Goal: Obtain resource: Obtain resource

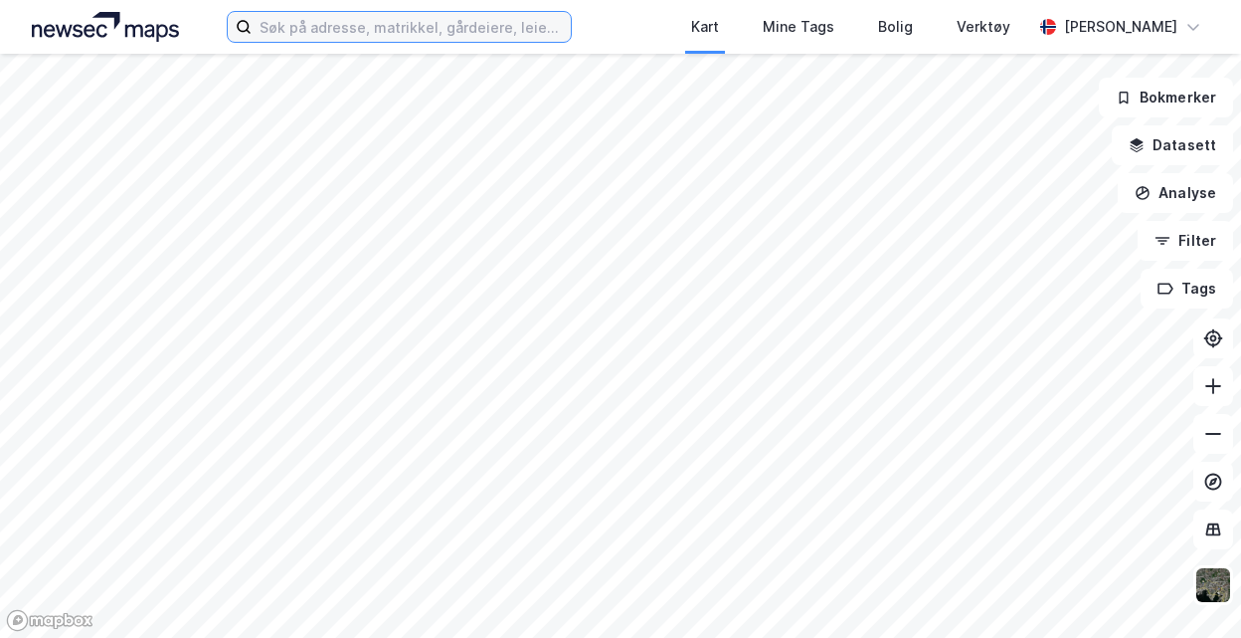
click at [437, 35] on input at bounding box center [411, 27] width 318 height 30
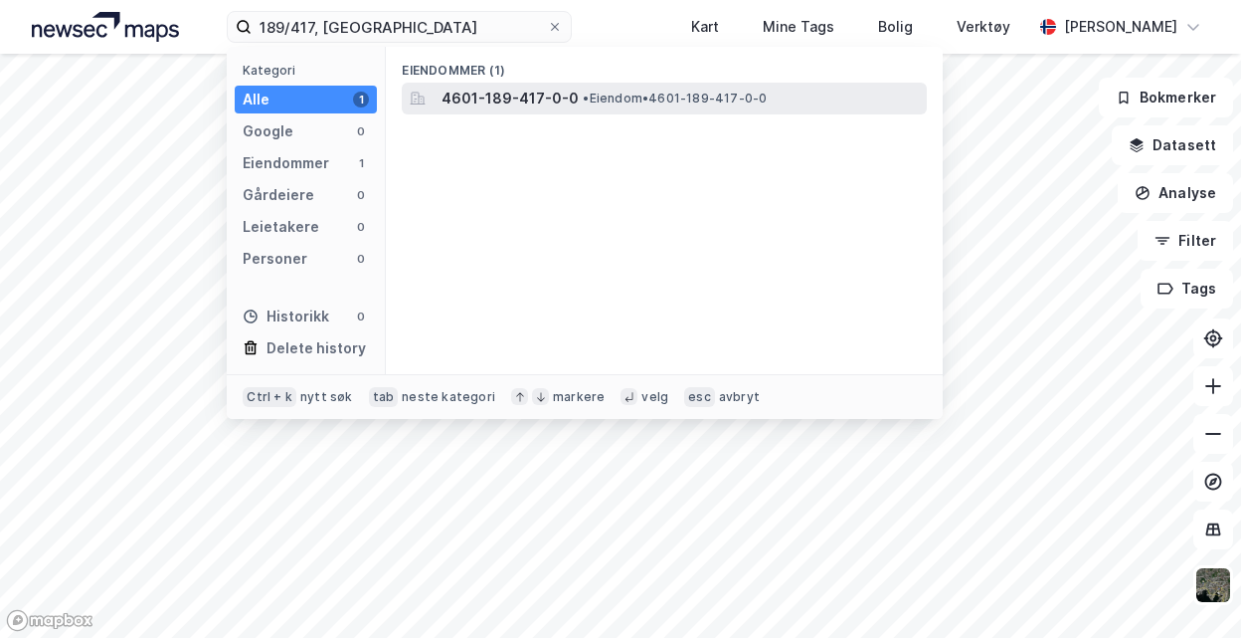
click at [505, 103] on span "4601-189-417-0-0" at bounding box center [510, 99] width 137 height 24
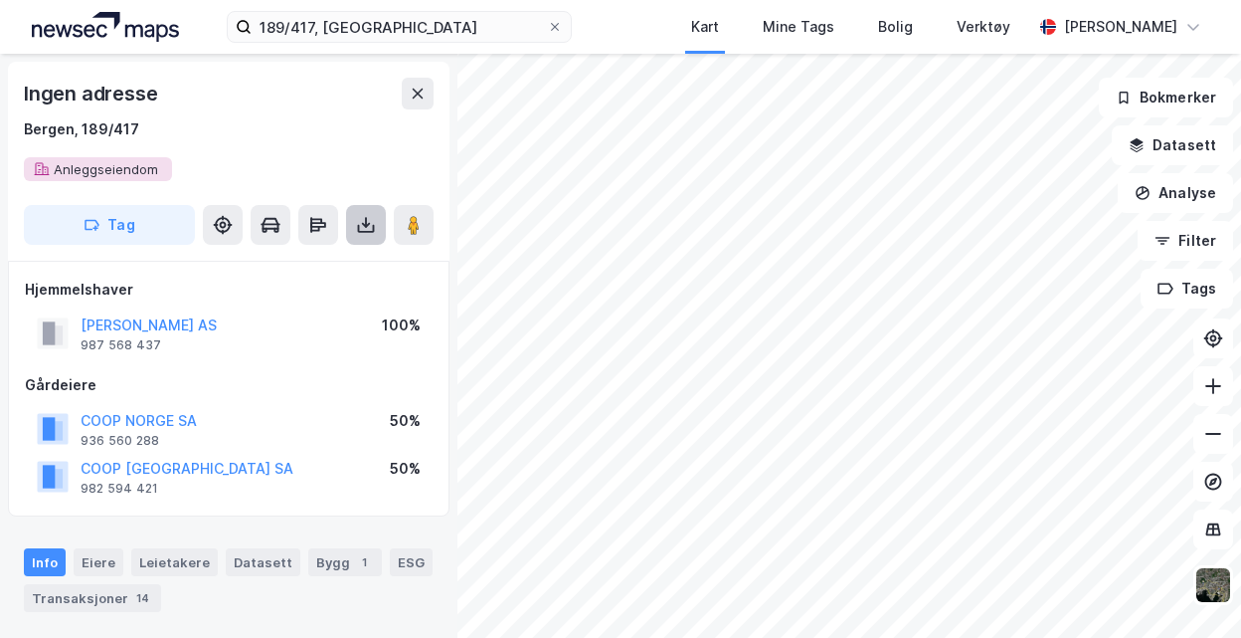
click at [363, 227] on icon at bounding box center [366, 225] width 20 height 20
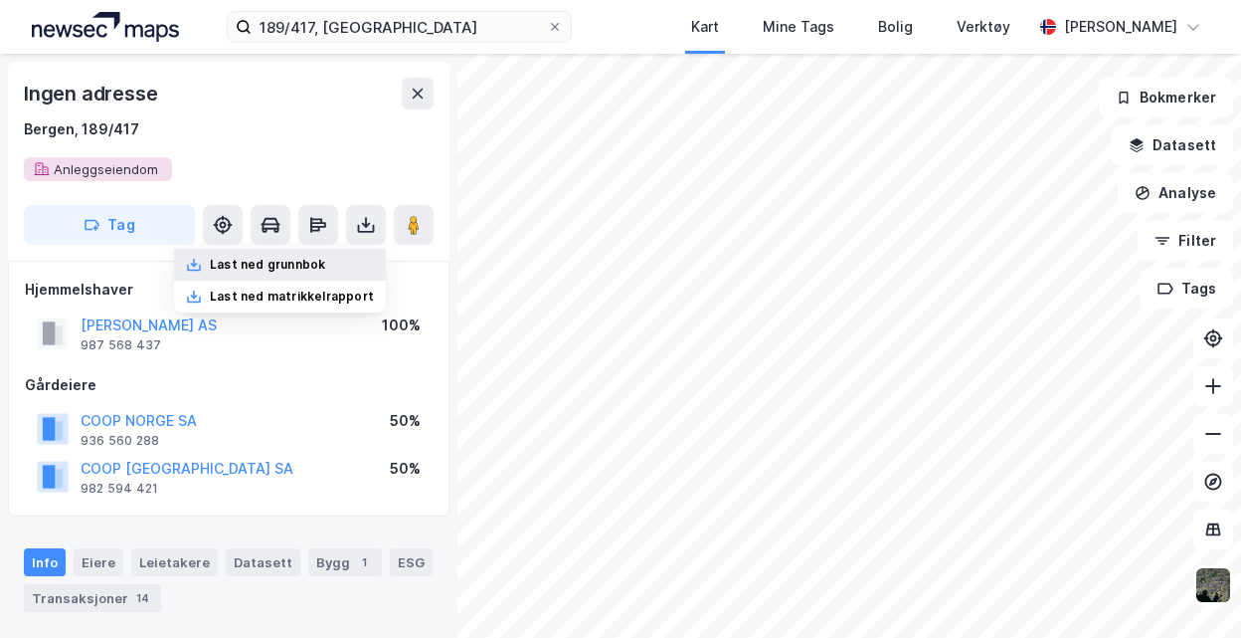
click at [295, 272] on div "Last ned grunnbok" at bounding box center [267, 265] width 115 height 16
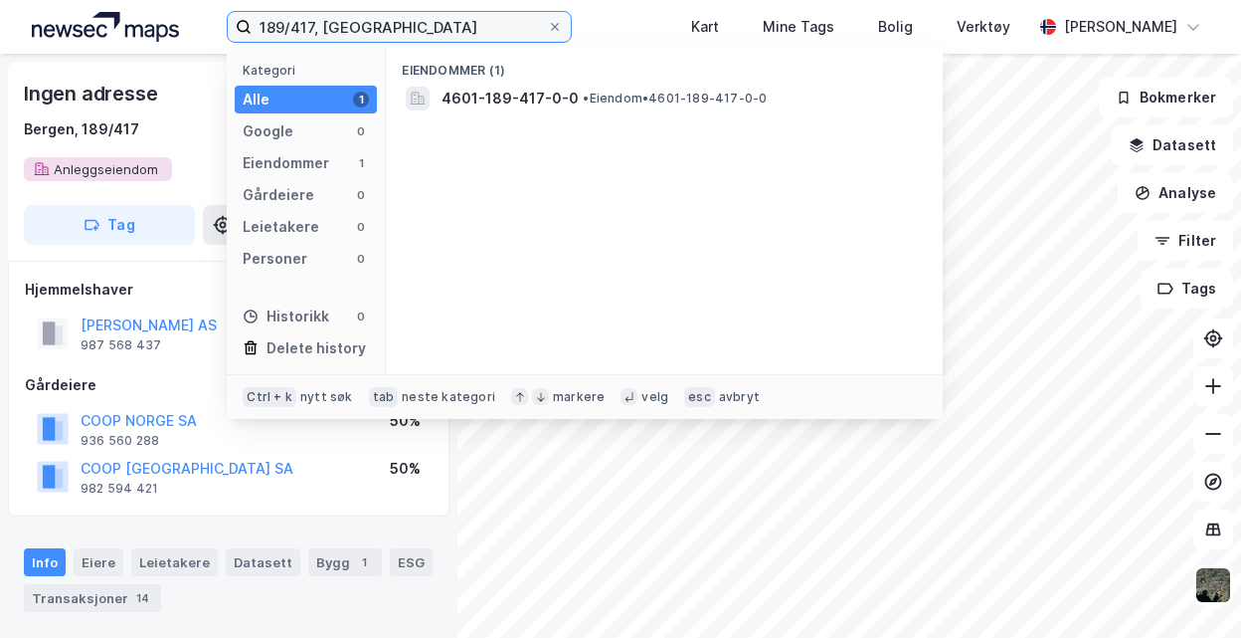
drag, startPoint x: 315, startPoint y: 26, endPoint x: 293, endPoint y: 26, distance: 21.9
click at [293, 26] on input "189/417, [GEOGRAPHIC_DATA]" at bounding box center [399, 27] width 294 height 30
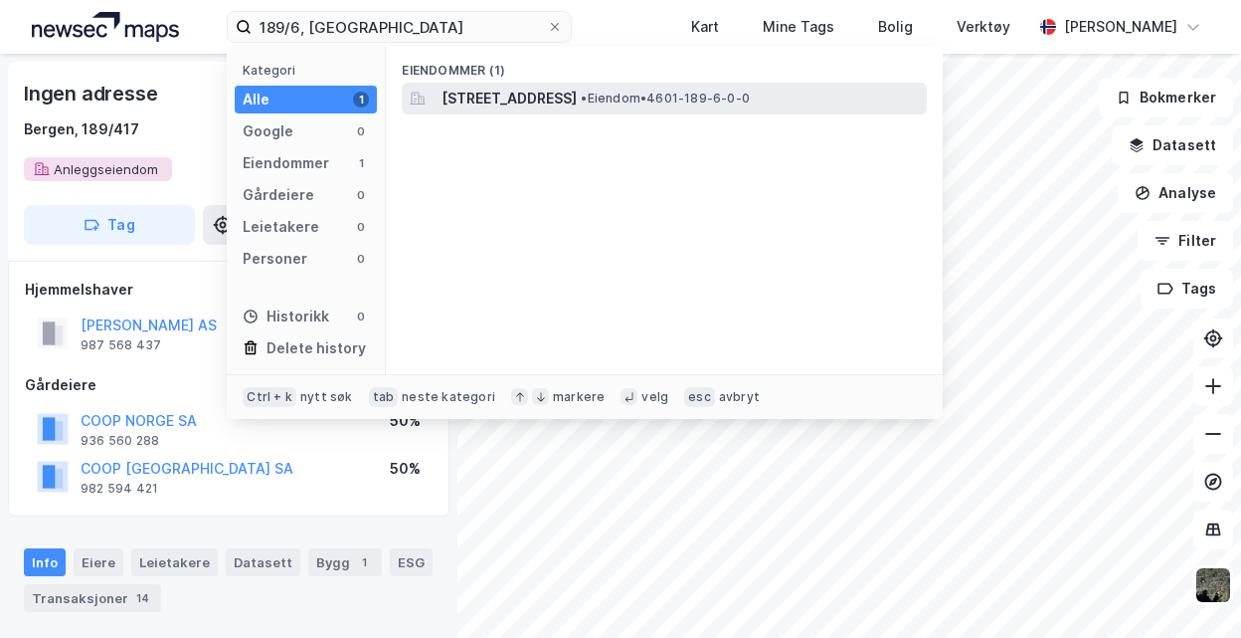
click at [577, 94] on span "[STREET_ADDRESS]" at bounding box center [509, 99] width 135 height 24
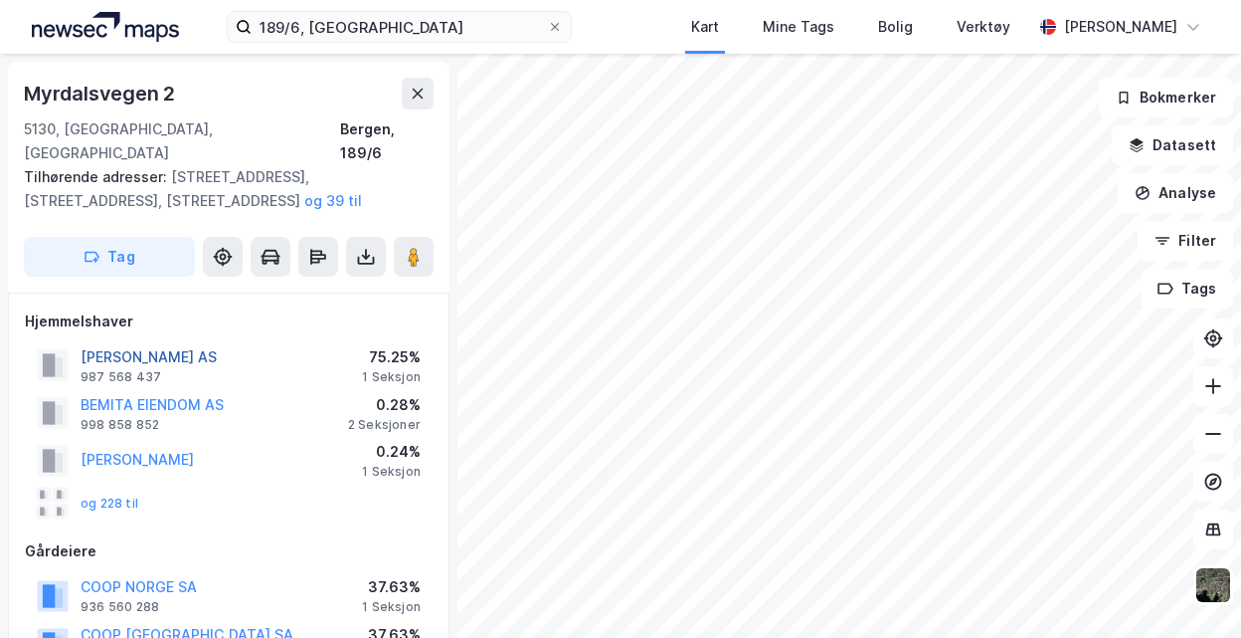
click at [0, 0] on button "[PERSON_NAME] AS" at bounding box center [0, 0] width 0 height 0
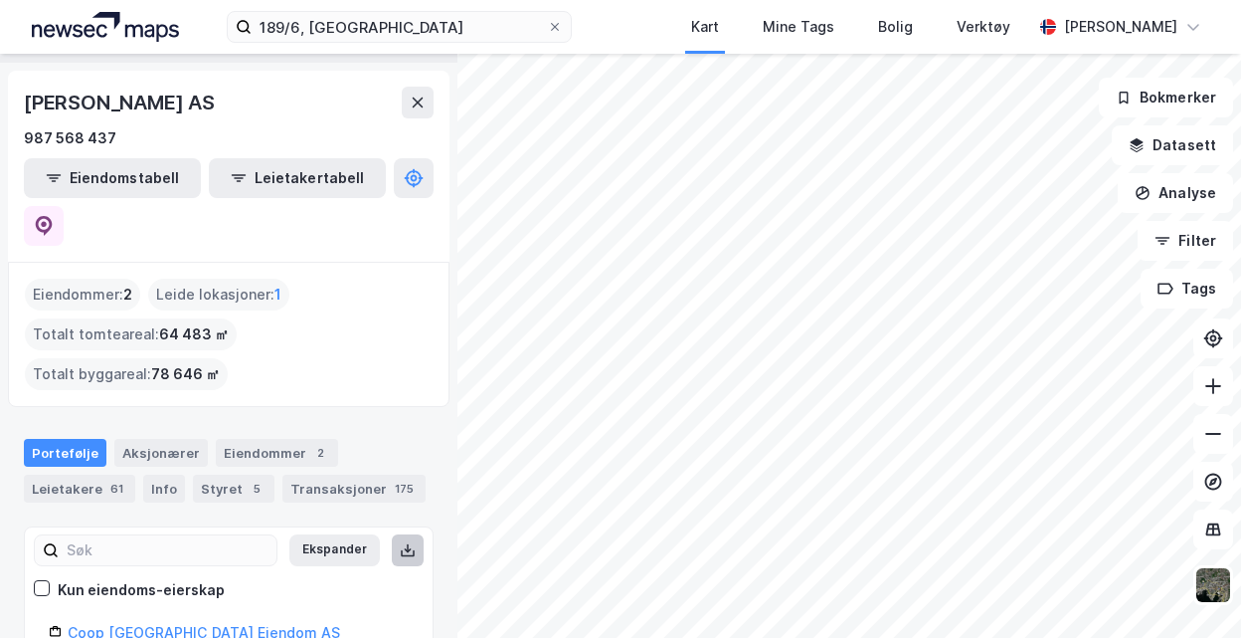
scroll to position [99, 0]
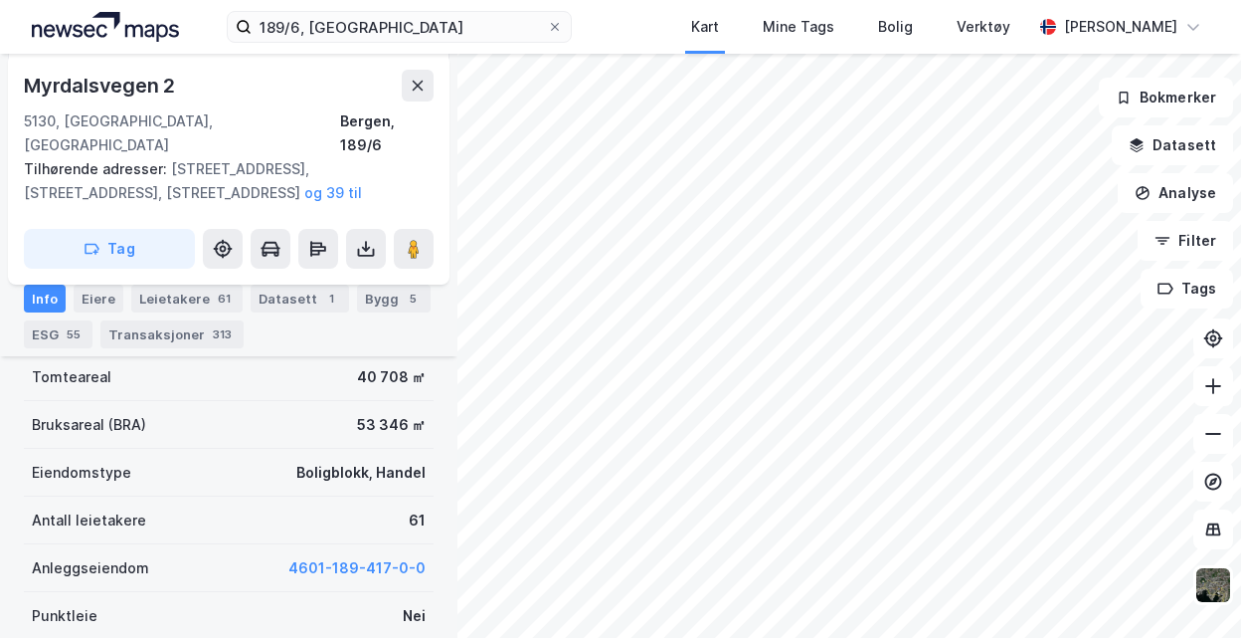
scroll to position [298, 0]
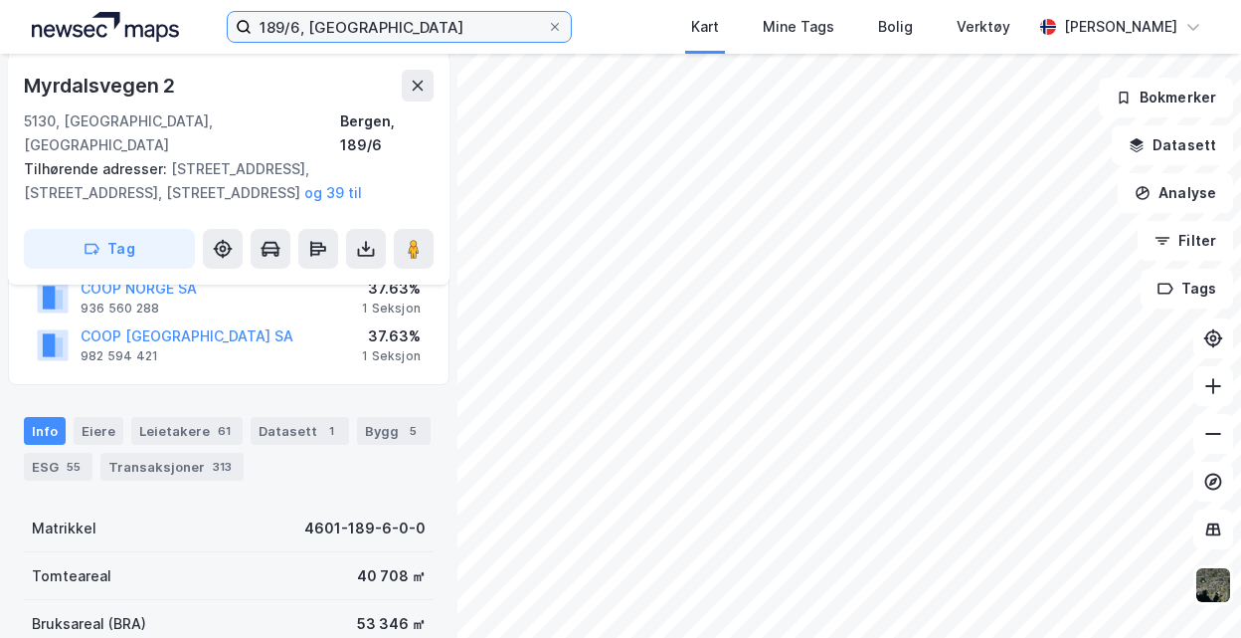
drag, startPoint x: 303, startPoint y: 28, endPoint x: 420, endPoint y: 42, distance: 117.2
click at [303, 27] on input "189/6, [GEOGRAPHIC_DATA]" at bounding box center [399, 27] width 294 height 30
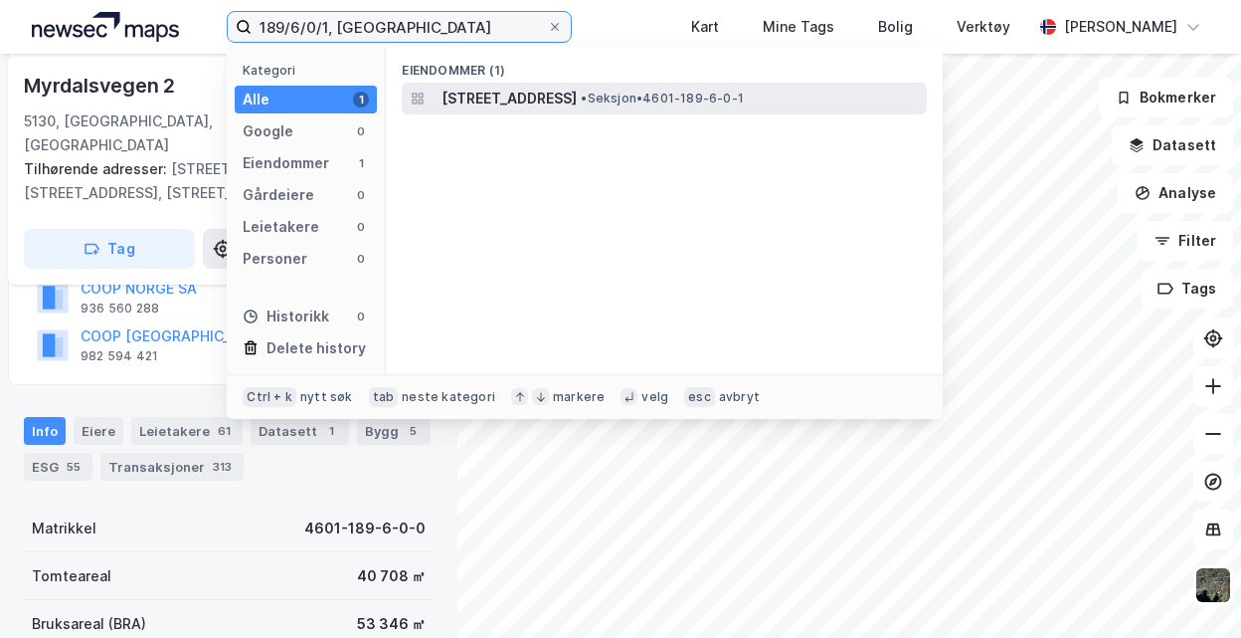
type input "189/6/0/1, [GEOGRAPHIC_DATA]"
click at [574, 104] on span "[STREET_ADDRESS]" at bounding box center [509, 99] width 135 height 24
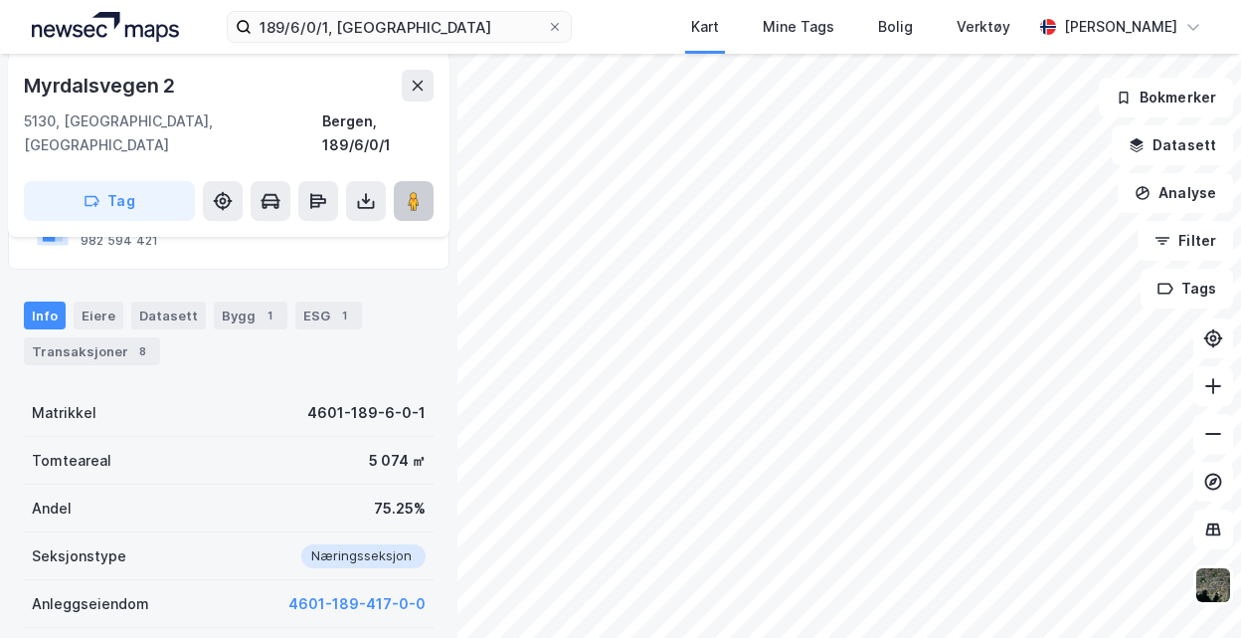
scroll to position [298, 0]
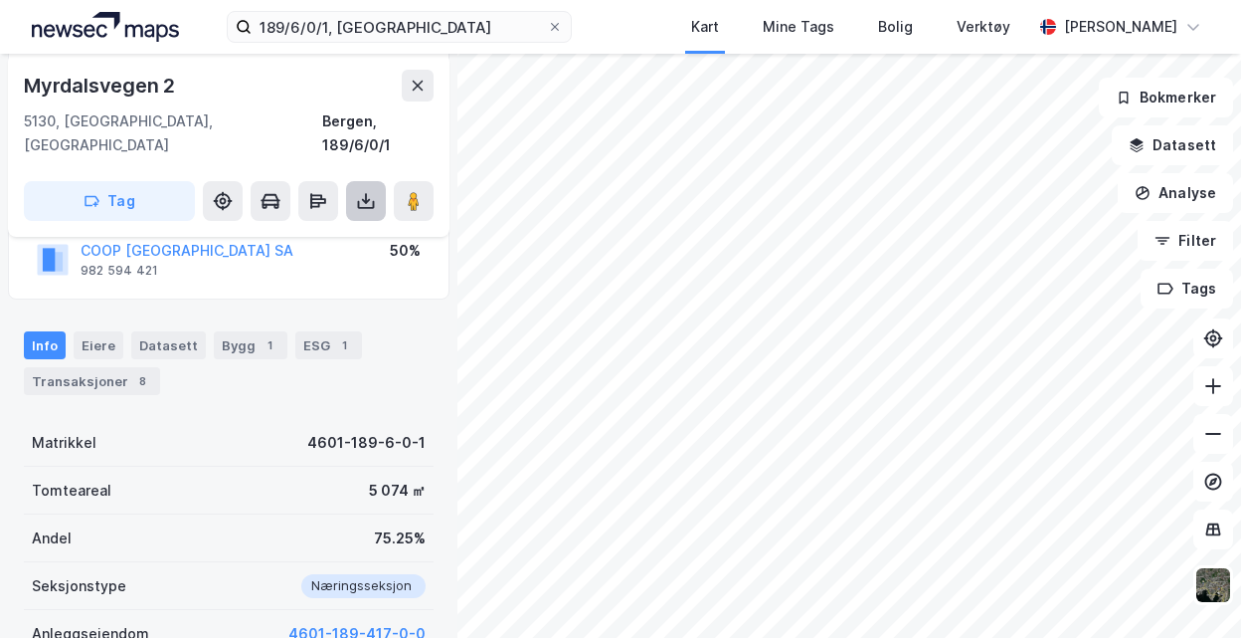
click at [377, 183] on button at bounding box center [366, 201] width 40 height 40
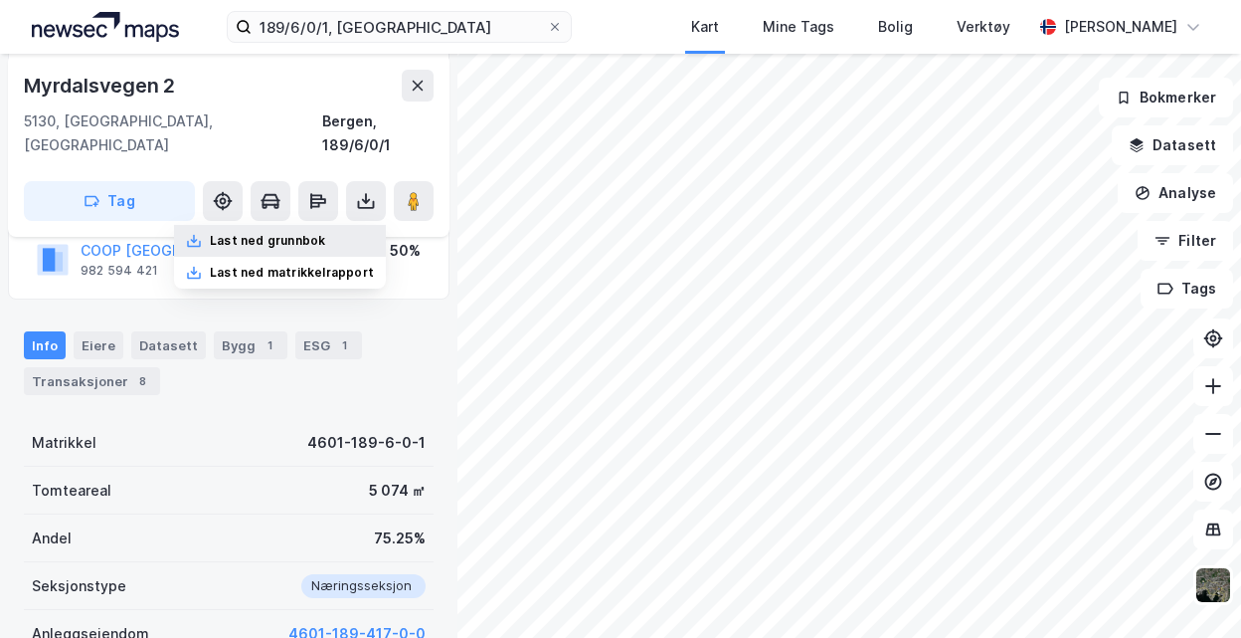
click at [308, 233] on div "Last ned grunnbok" at bounding box center [267, 241] width 115 height 16
